Goal: Task Accomplishment & Management: Use online tool/utility

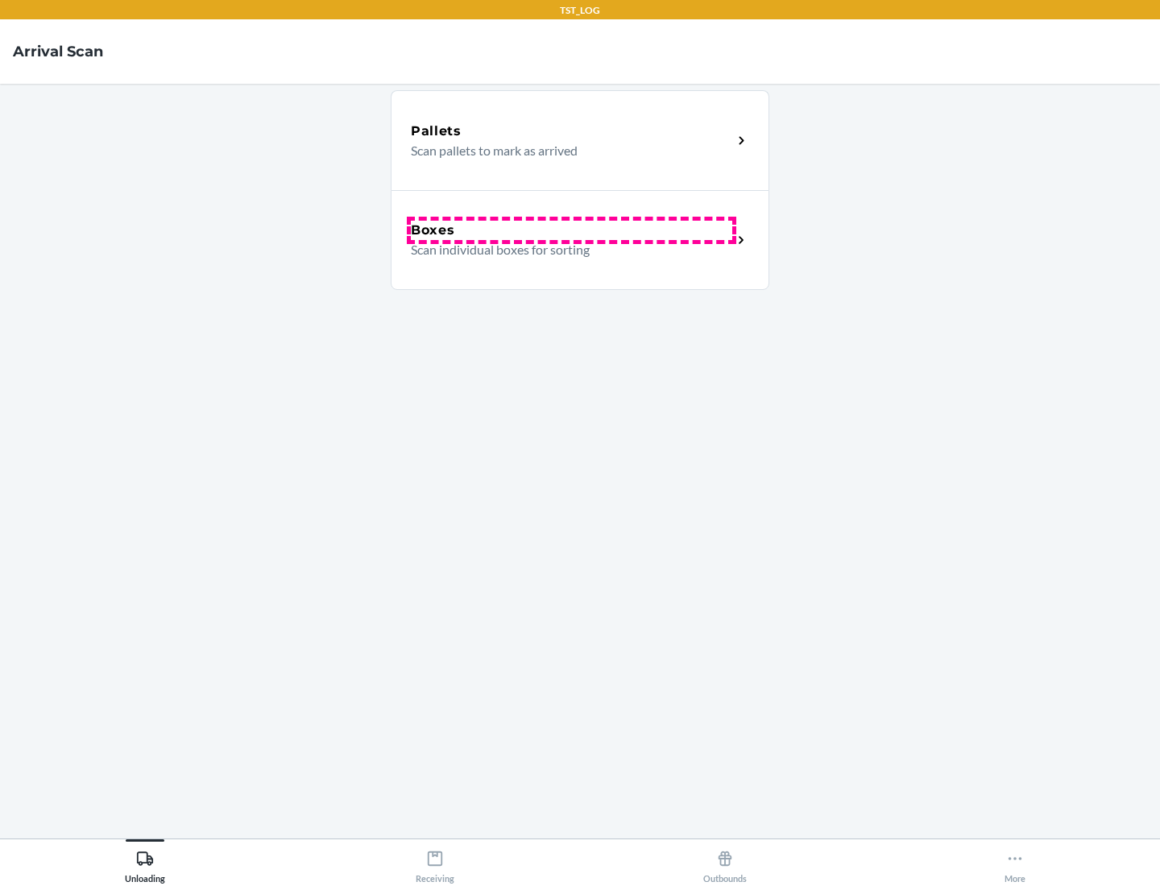
click at [571, 230] on div "Boxes" at bounding box center [571, 230] width 321 height 19
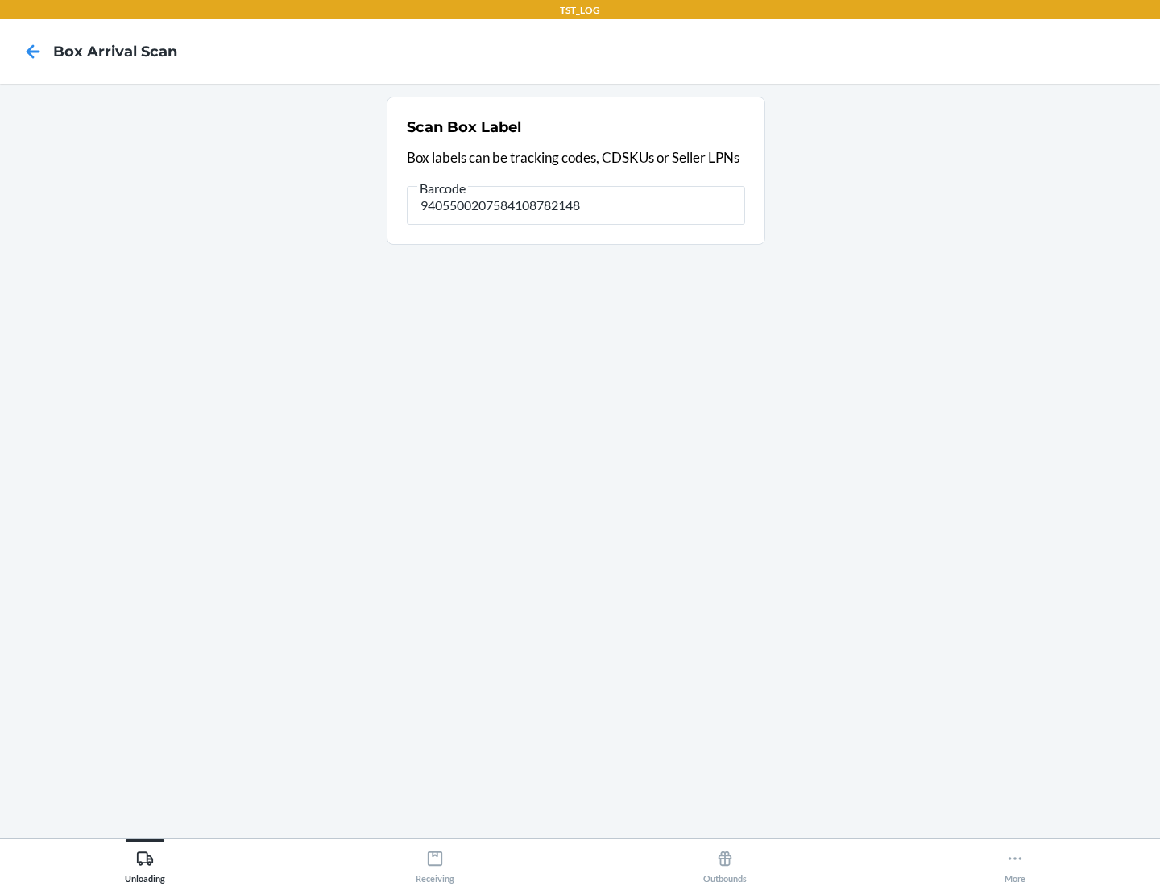
type input "9405500207584108782148"
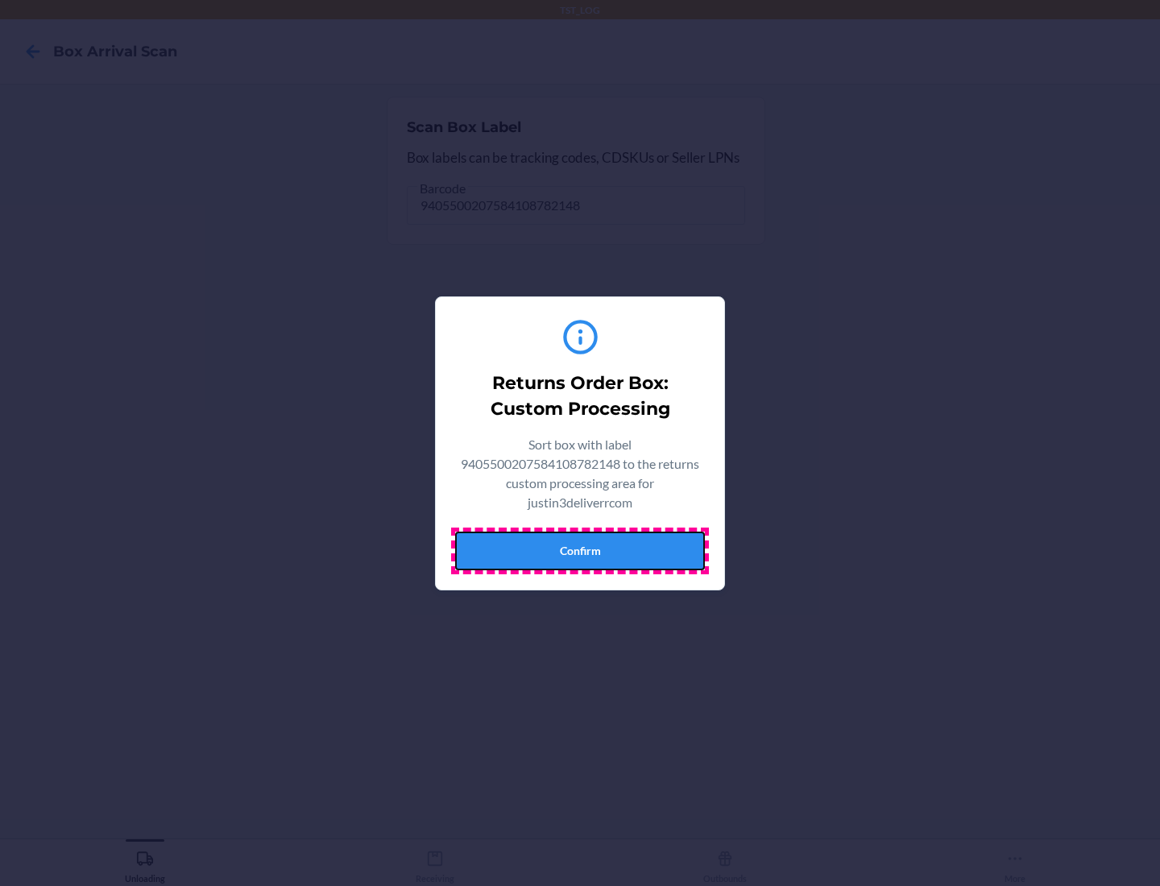
click at [580, 550] on button "Confirm" at bounding box center [580, 551] width 250 height 39
